Goal: Task Accomplishment & Management: Manage account settings

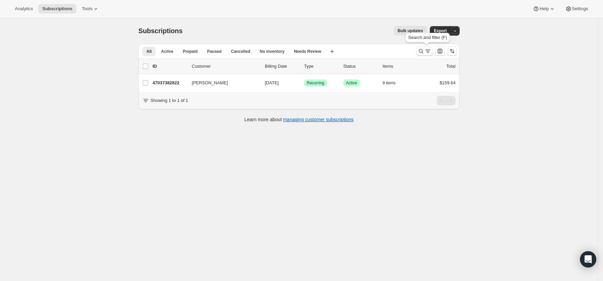
click at [423, 49] on icon "Search and filter results" at bounding box center [421, 51] width 7 height 7
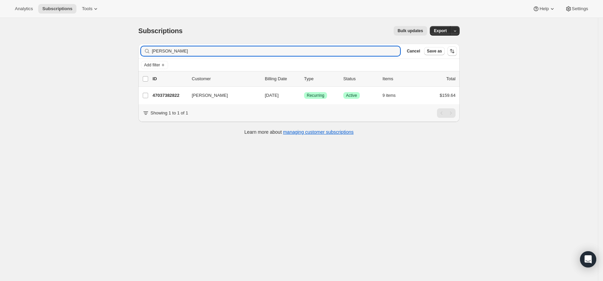
drag, startPoint x: 174, startPoint y: 51, endPoint x: 147, endPoint y: 51, distance: 27.4
click at [147, 51] on div "[PERSON_NAME]" at bounding box center [270, 50] width 259 height 9
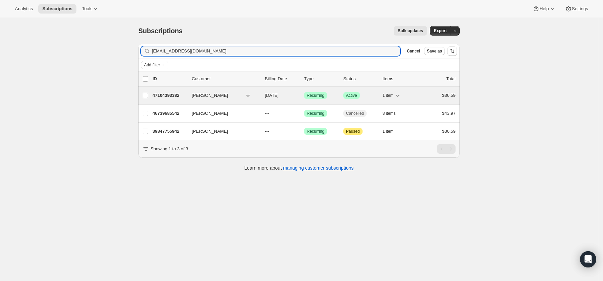
type input "[EMAIL_ADDRESS][DOMAIN_NAME]"
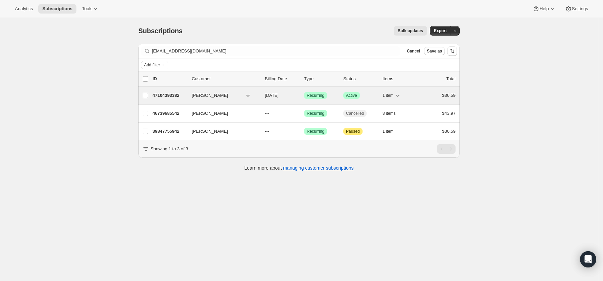
click at [175, 96] on p "47104393382" at bounding box center [170, 95] width 34 height 7
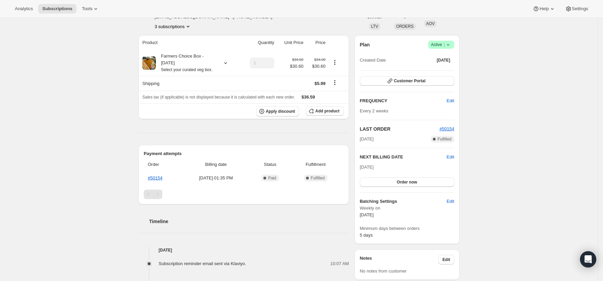
scroll to position [90, 0]
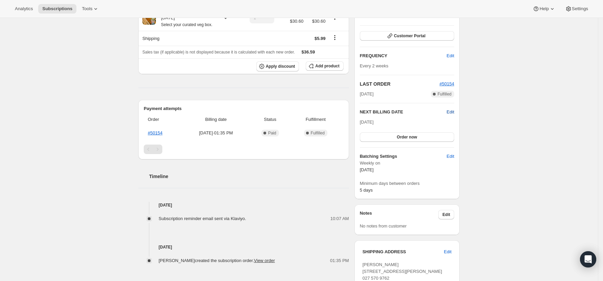
click at [451, 112] on span "Edit" at bounding box center [450, 112] width 7 height 7
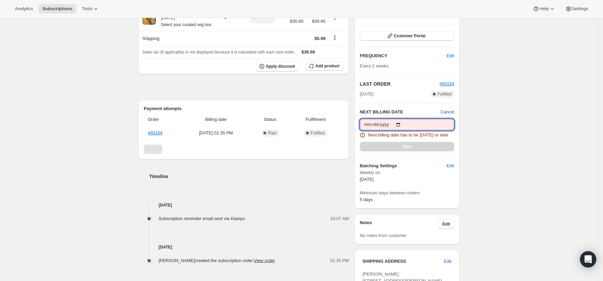
click at [401, 124] on input "[DATE]" at bounding box center [407, 125] width 94 height 12
type input "[DATE]"
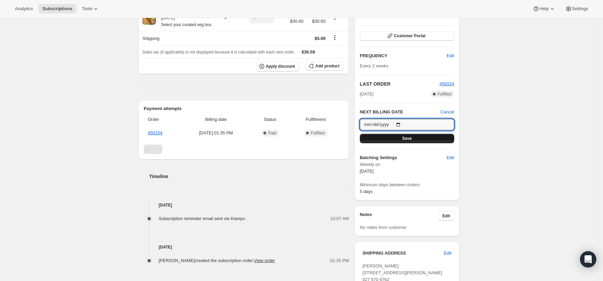
click at [403, 138] on button "Save" at bounding box center [407, 138] width 94 height 9
